Goal: Find specific page/section: Find specific page/section

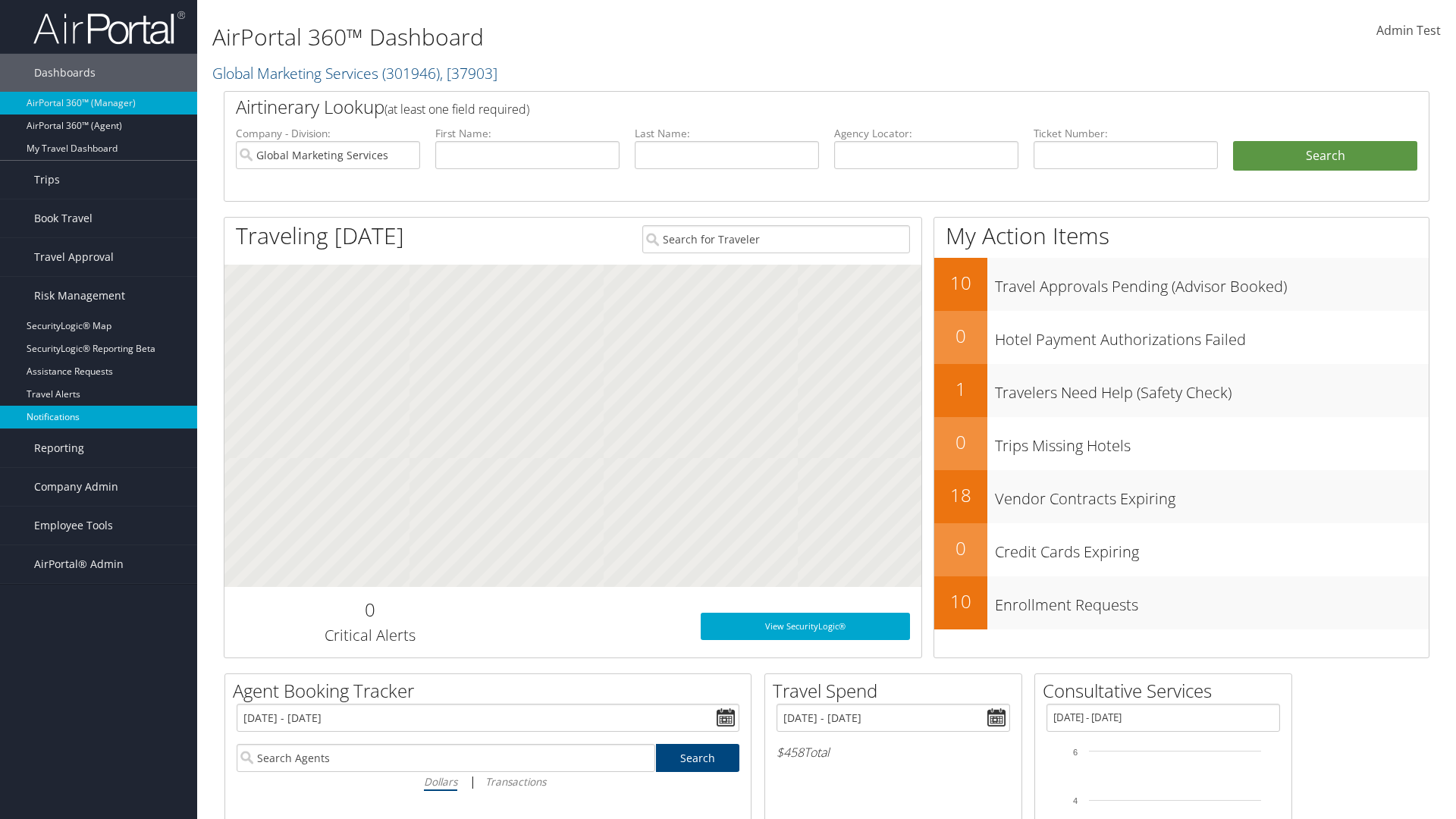
click at [99, 417] on link "Notifications" at bounding box center [98, 417] width 197 height 23
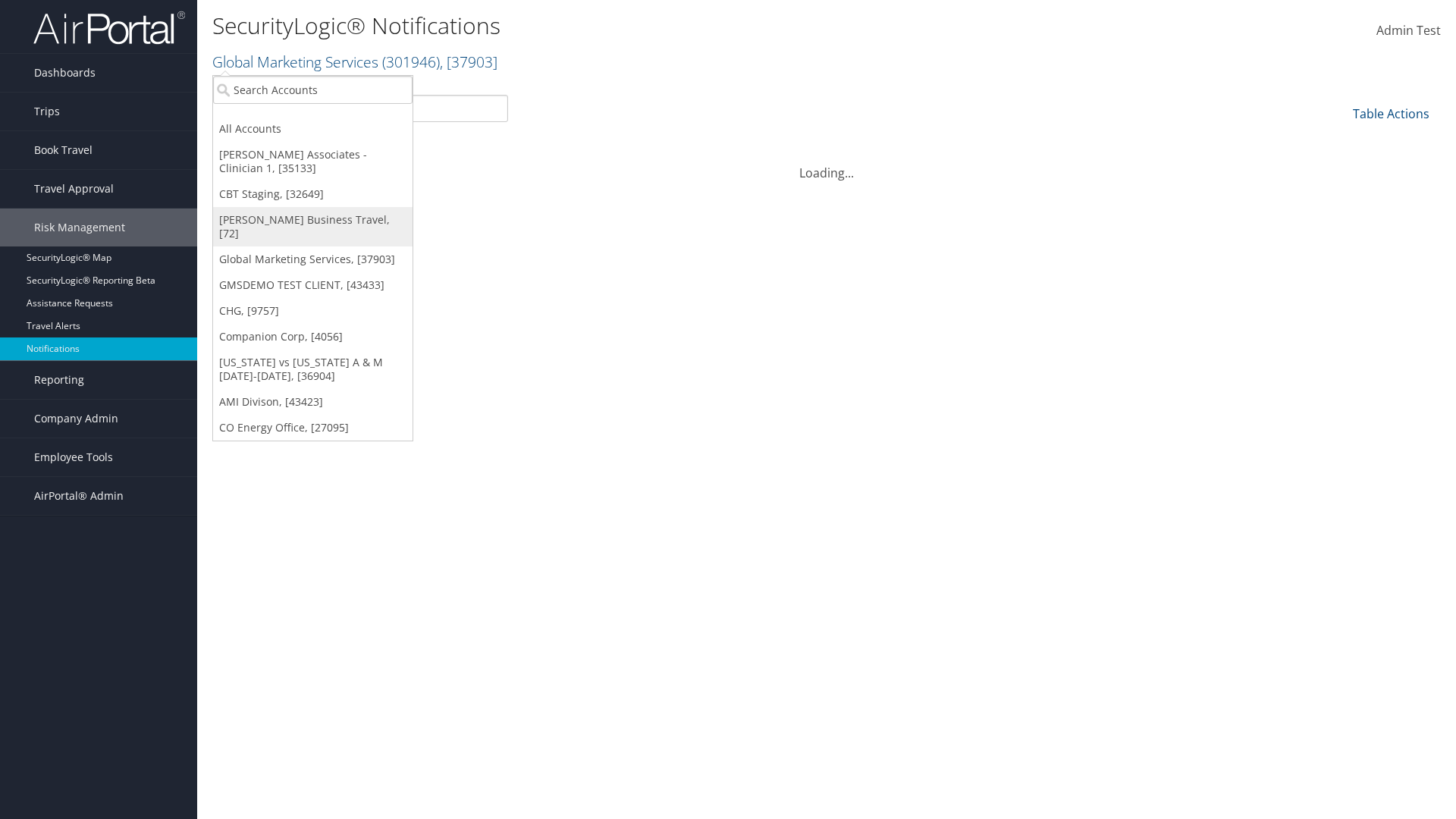
click at [312, 220] on link "[PERSON_NAME] Business Travel, [72]" at bounding box center [313, 227] width 199 height 39
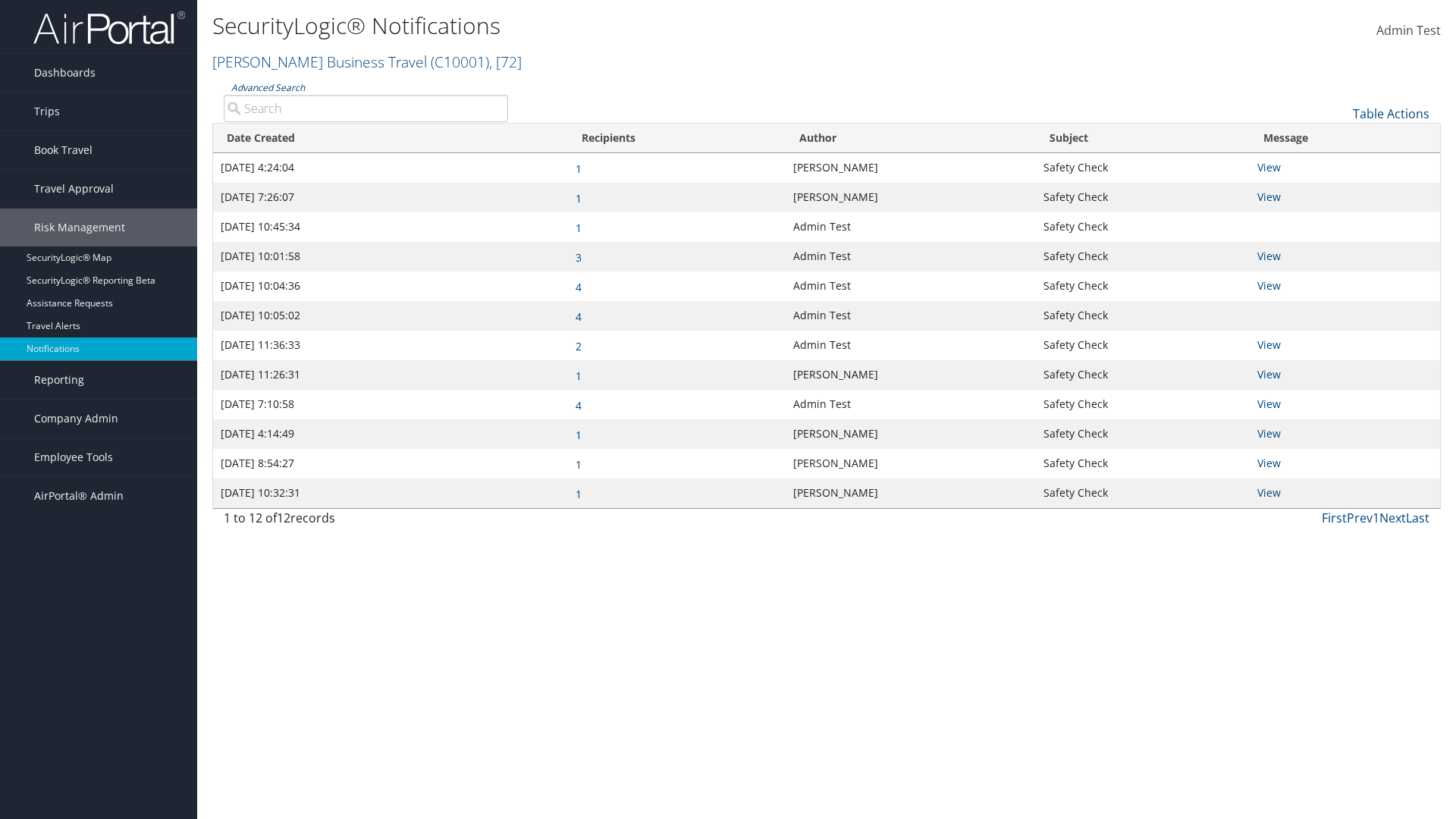
click at [268, 88] on link "Advanced Search" at bounding box center [268, 88] width 73 height 13
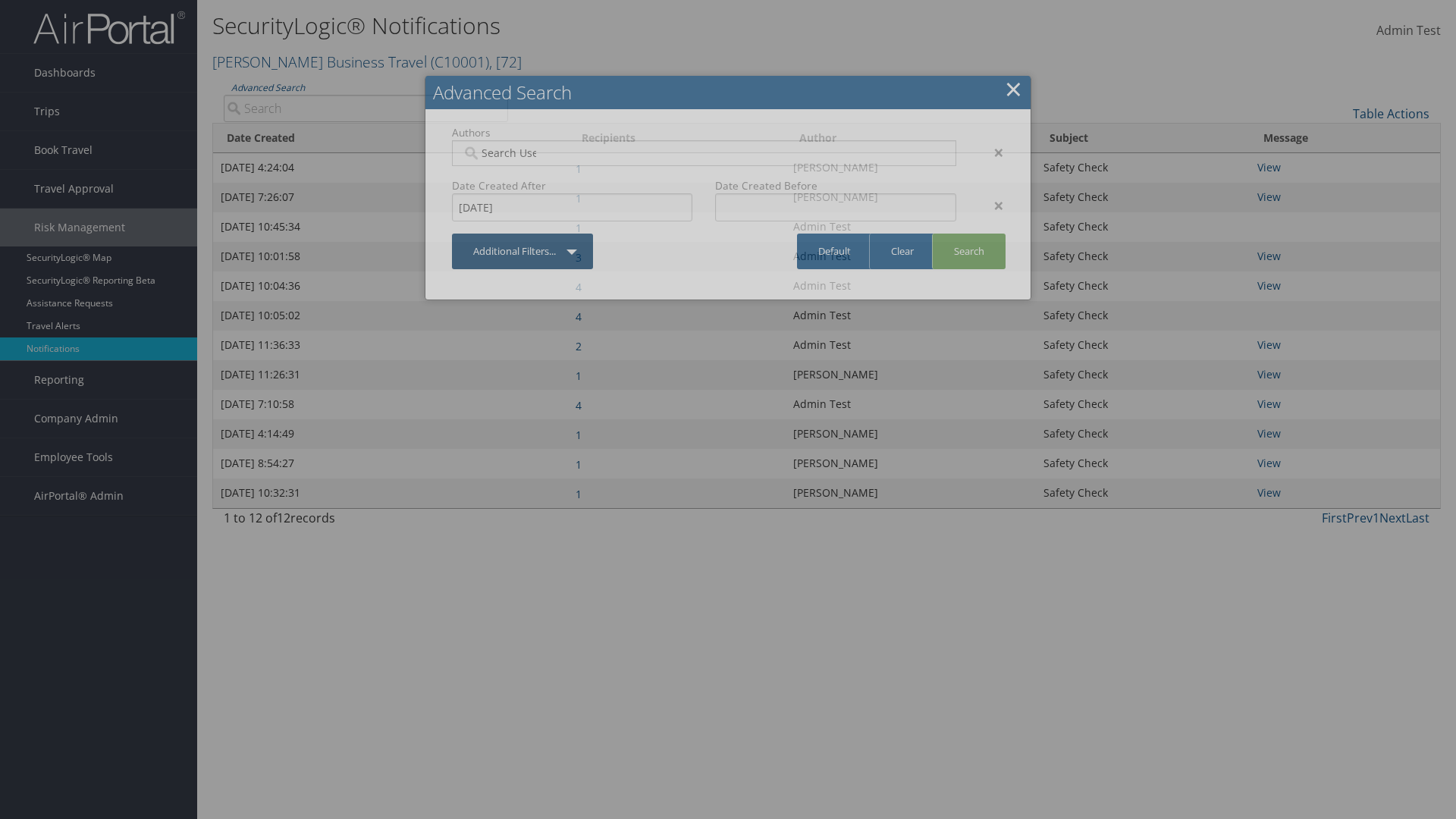
click at [991, 205] on div "×" at bounding box center [991, 206] width 48 height 18
click at [991, 151] on div "×" at bounding box center [991, 152] width 48 height 18
click at [522, 234] on link "Additional Filters..." at bounding box center [522, 251] width 141 height 36
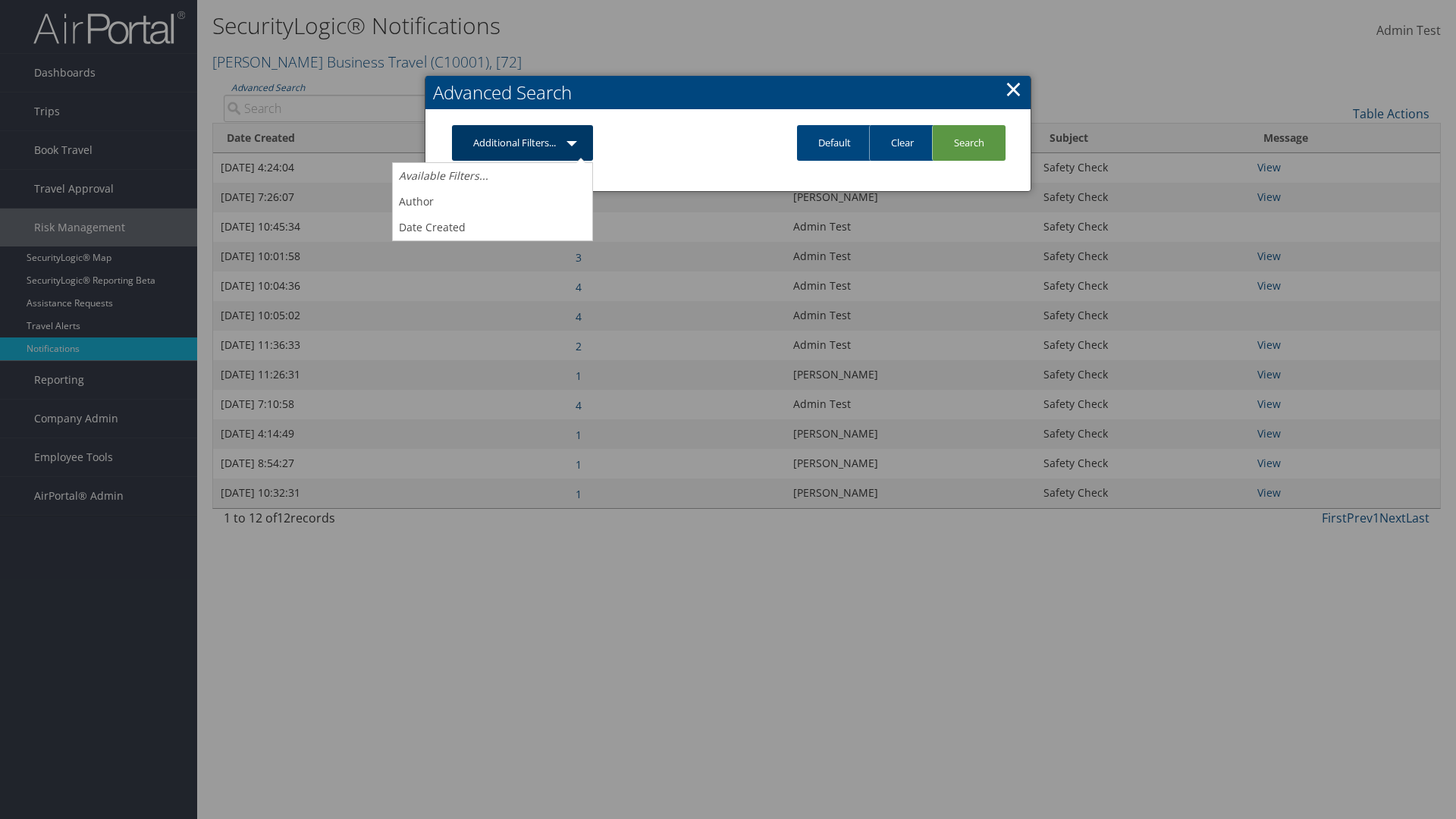
click at [492, 201] on link "Author" at bounding box center [492, 201] width 199 height 25
click at [522, 161] on link "Additional Filters..." at bounding box center [522, 143] width 141 height 36
click at [492, 241] on link "Date Created" at bounding box center [492, 227] width 199 height 25
